Goal: Information Seeking & Learning: Learn about a topic

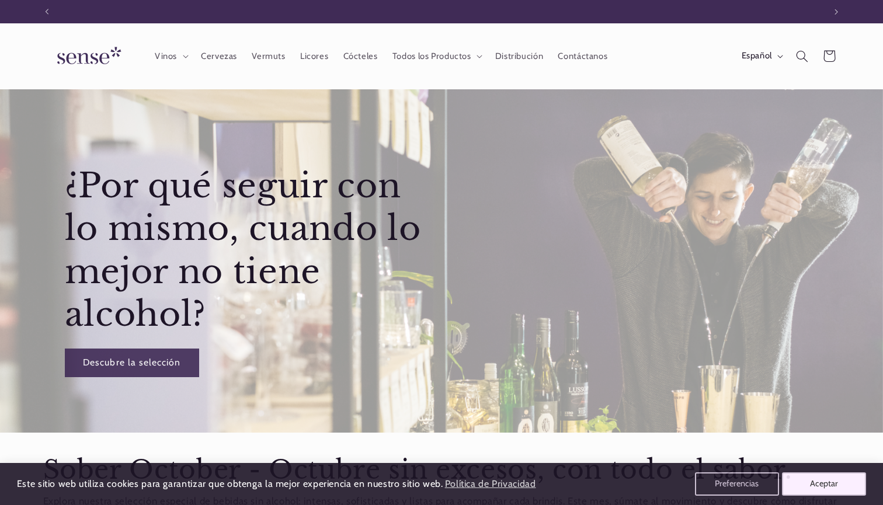
scroll to position [0, 778]
click at [835, 489] on button "Aceptar" at bounding box center [824, 484] width 84 height 23
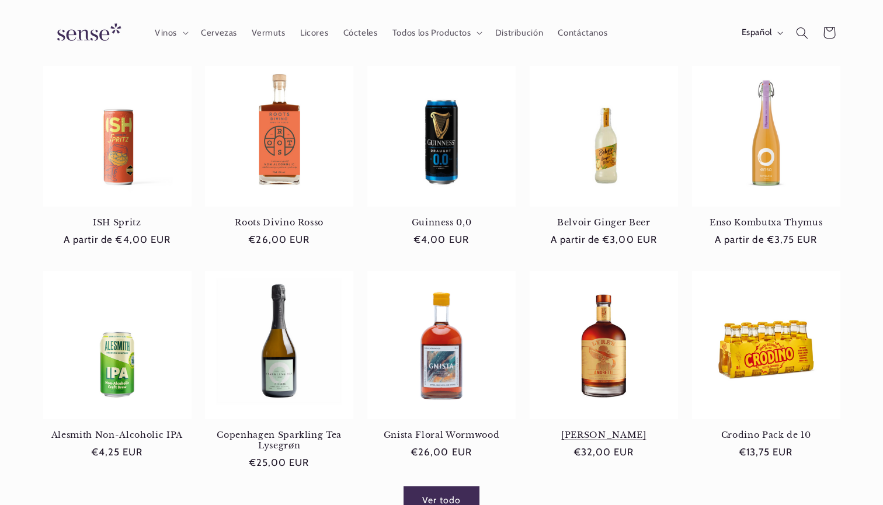
scroll to position [466, 0]
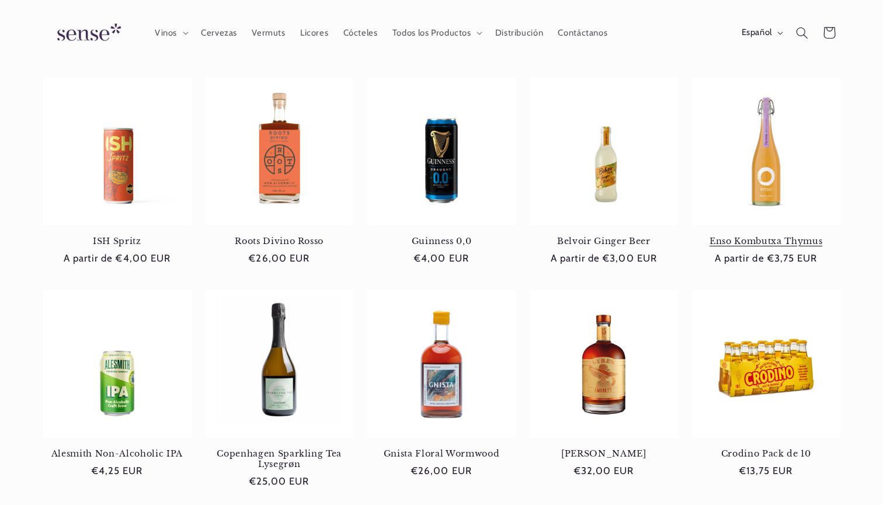
click at [748, 236] on link "Enso Kombutxa Thymus" at bounding box center [766, 241] width 148 height 11
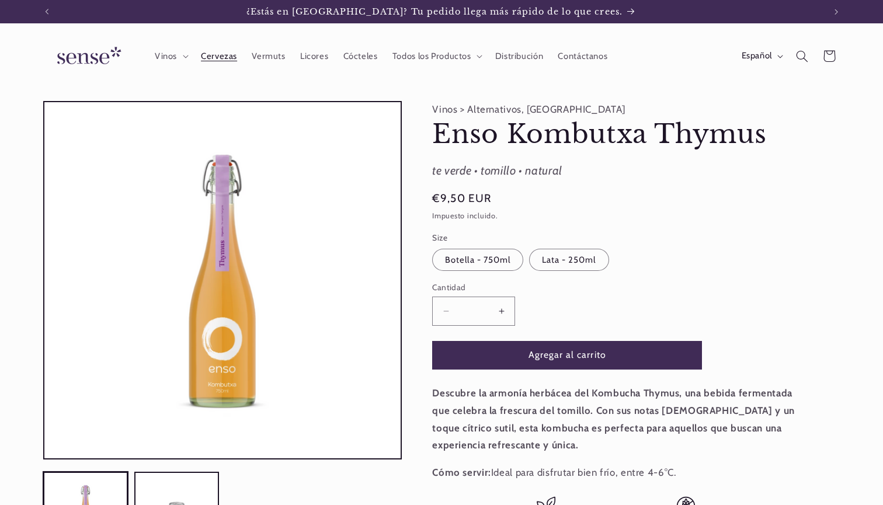
click at [217, 55] on span "Cervezas" at bounding box center [219, 56] width 36 height 11
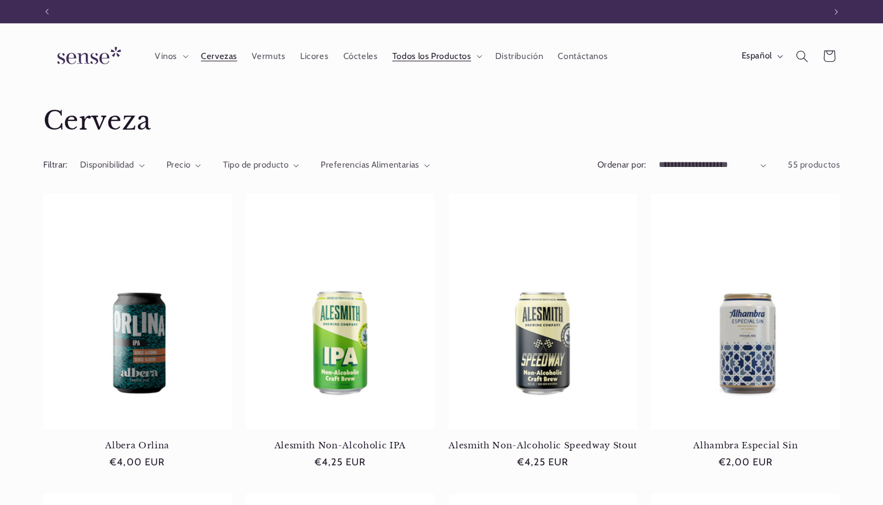
scroll to position [0, 778]
click at [197, 165] on icon at bounding box center [198, 166] width 5 height 3
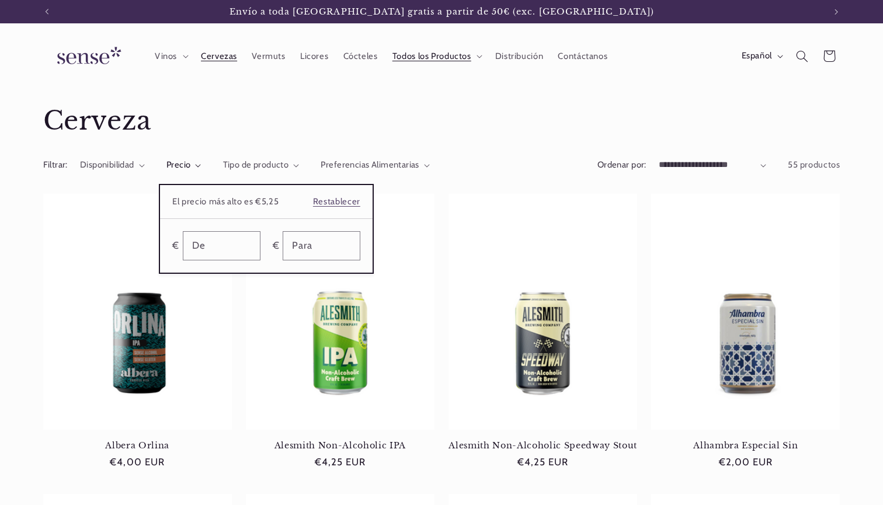
click at [202, 164] on summary "Precio" at bounding box center [183, 165] width 35 height 13
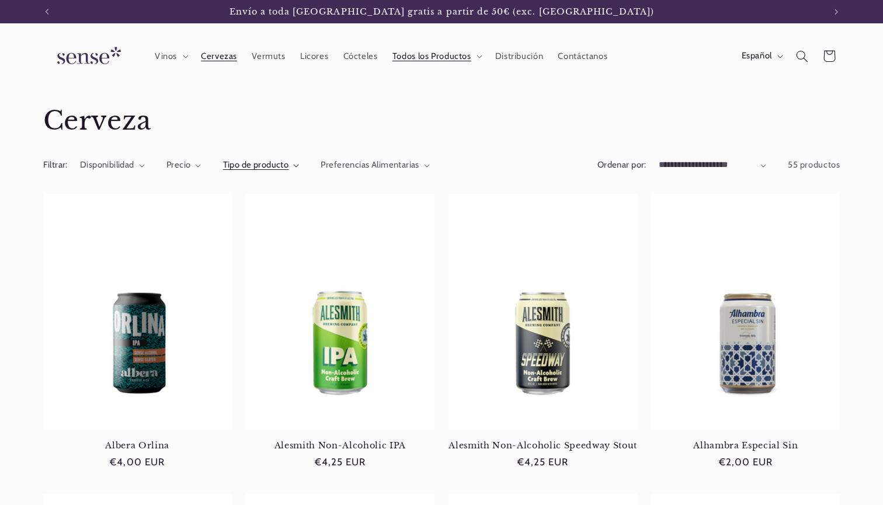
click at [289, 164] on div "Tipo de producto" at bounding box center [256, 165] width 66 height 13
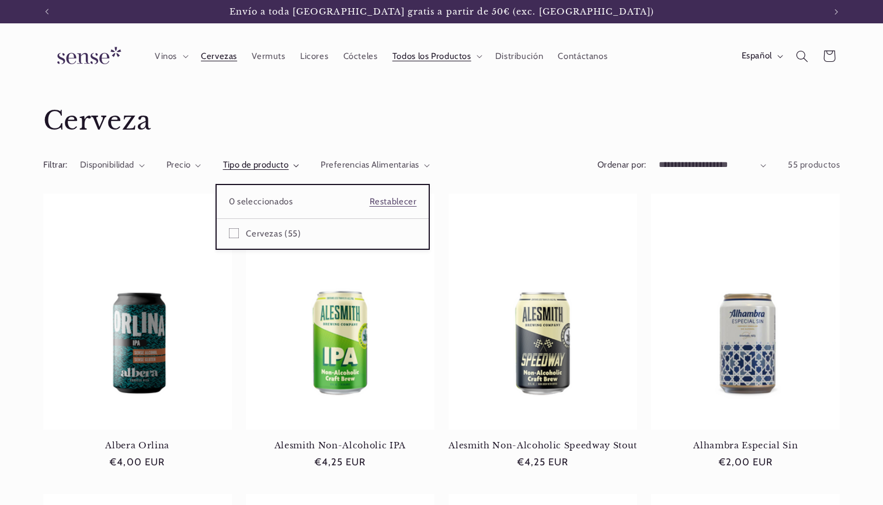
click at [300, 162] on summary "Tipo de producto" at bounding box center [261, 165] width 77 height 13
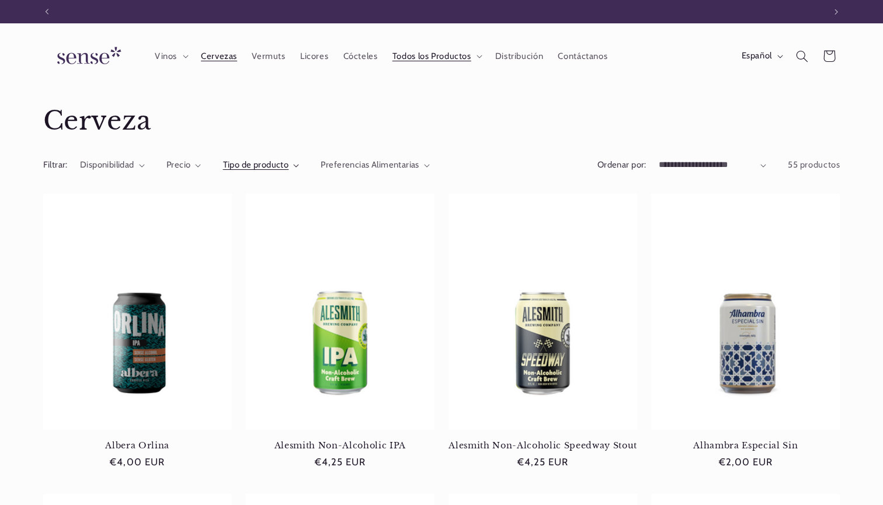
click at [424, 162] on summary "Preferencias Alimentarias" at bounding box center [375, 165] width 109 height 13
